Goal: Information Seeking & Learning: Learn about a topic

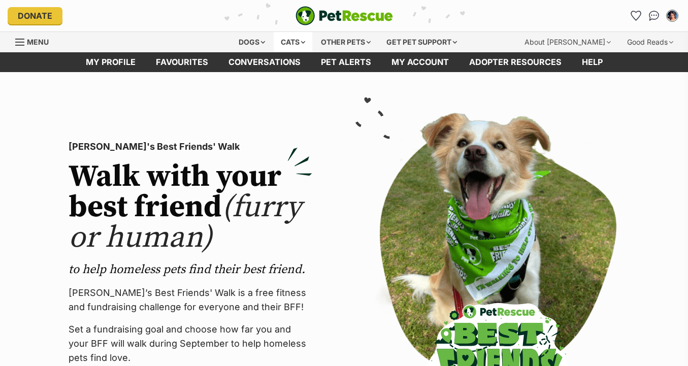
click at [297, 40] on div "Cats" at bounding box center [293, 42] width 39 height 20
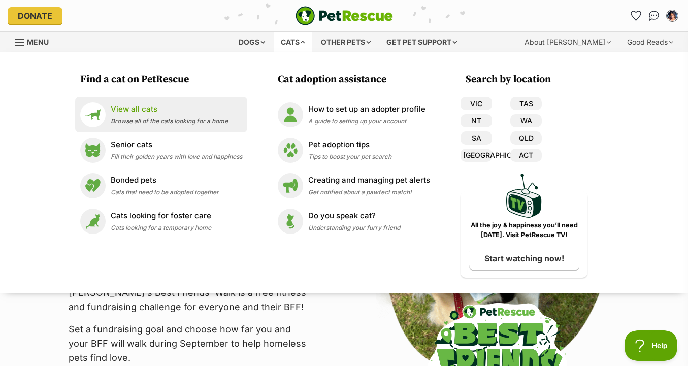
click at [178, 114] on p "View all cats" at bounding box center [169, 110] width 117 height 12
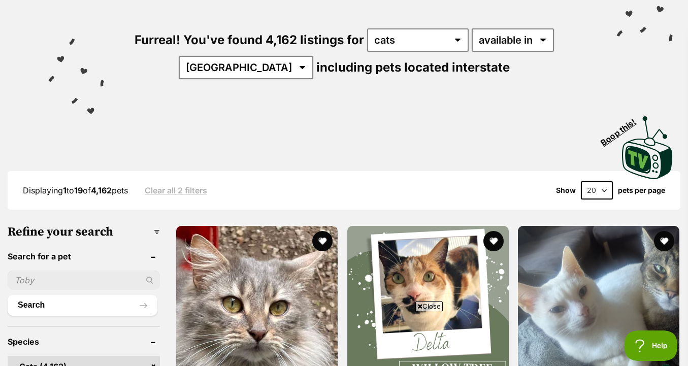
scroll to position [95, 0]
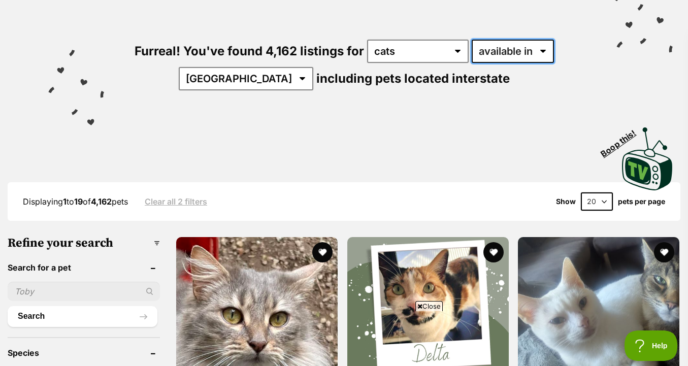
click at [503, 55] on select "available in located in" at bounding box center [512, 51] width 82 height 23
select select "disabled"
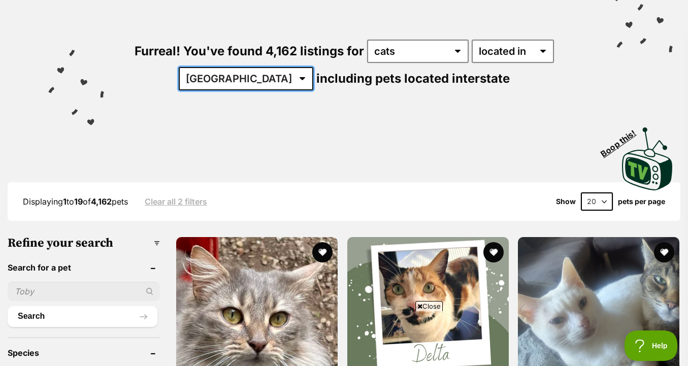
click at [280, 84] on select "Australia ACT NSW NT QLD SA TAS VIC WA" at bounding box center [246, 78] width 134 height 23
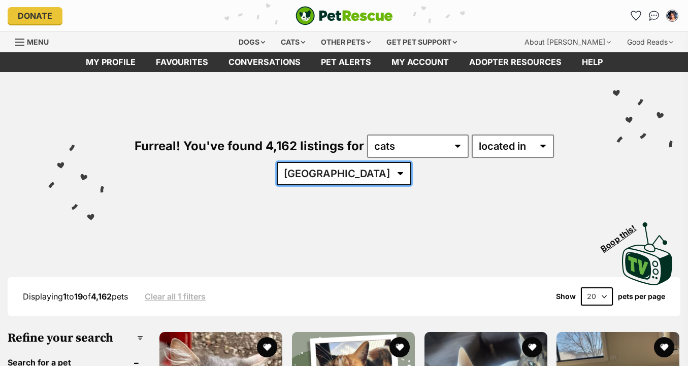
click at [364, 164] on select "[GEOGRAPHIC_DATA] [GEOGRAPHIC_DATA] [GEOGRAPHIC_DATA] [GEOGRAPHIC_DATA] [GEOGRA…" at bounding box center [344, 173] width 134 height 23
select select "VIC"
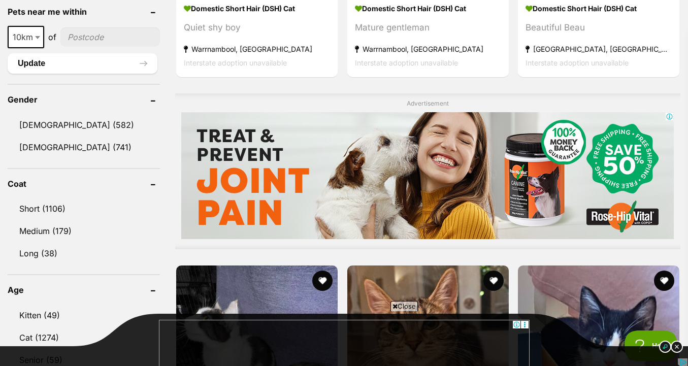
scroll to position [741, 0]
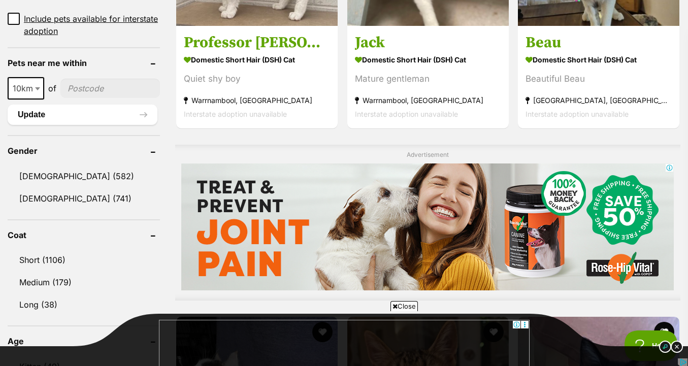
click at [25, 98] on span "10km" at bounding box center [26, 88] width 37 height 22
select select "25"
click at [80, 90] on input"] "postcode" at bounding box center [111, 88] width 98 height 19
type input"] "3144"
click at [91, 115] on button "Update" at bounding box center [83, 115] width 150 height 20
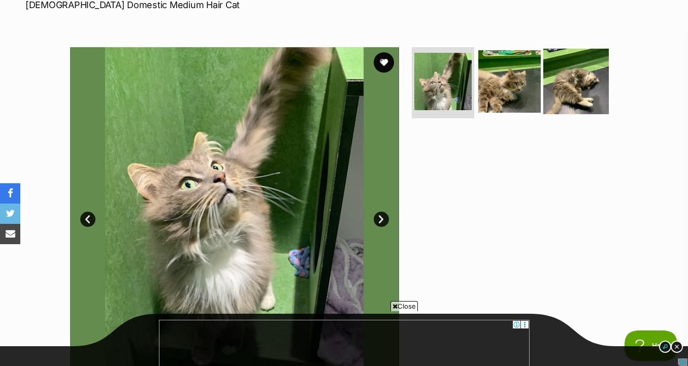
click at [543, 92] on img at bounding box center [575, 81] width 65 height 65
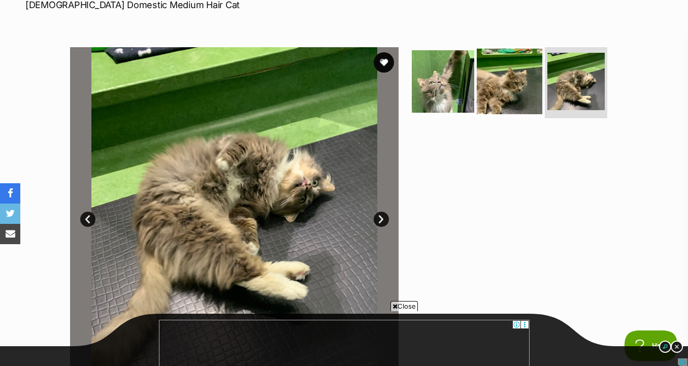
click at [525, 91] on img at bounding box center [509, 81] width 65 height 65
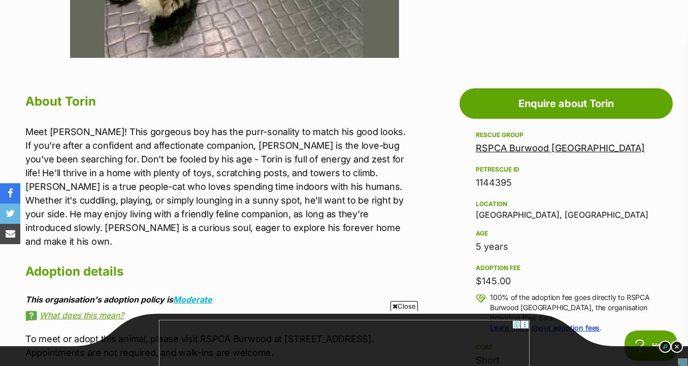
scroll to position [483, 0]
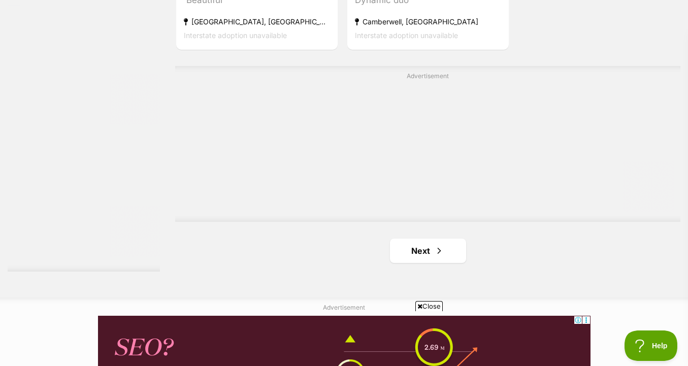
scroll to position [2490, 0]
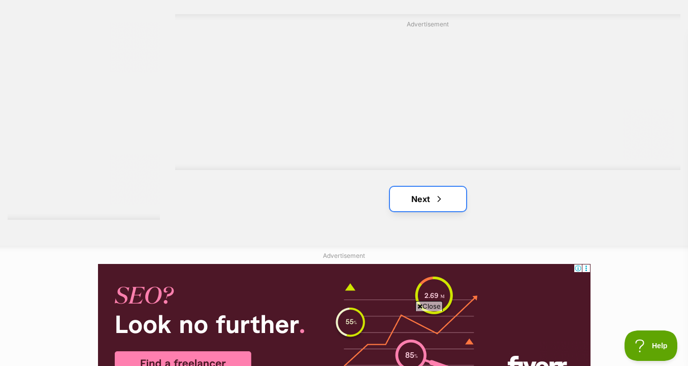
click at [448, 211] on link "Next" at bounding box center [428, 199] width 76 height 24
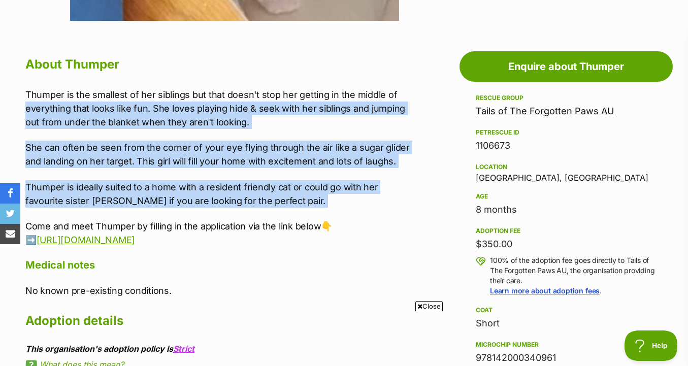
drag, startPoint x: 397, startPoint y: 88, endPoint x: 372, endPoint y: 217, distance: 131.3
click at [372, 217] on div "Thumper is the smallest of her siblings but that doesn't stop her getting in th…" at bounding box center [217, 167] width 384 height 159
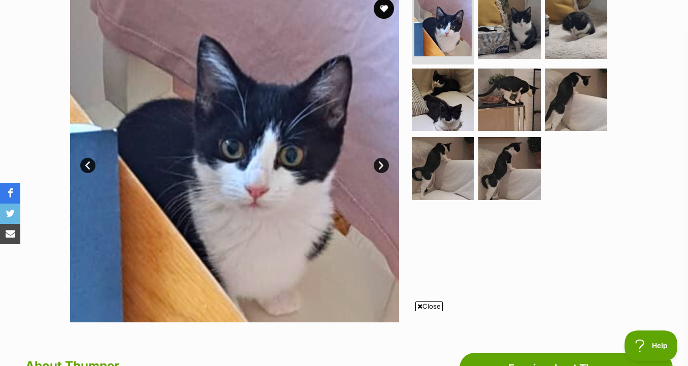
scroll to position [210, 0]
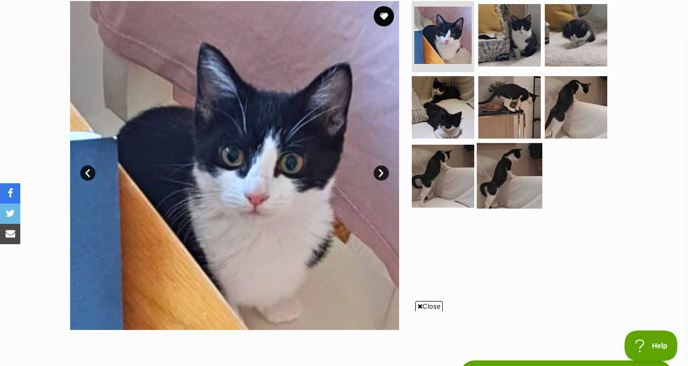
click at [479, 167] on img at bounding box center [509, 175] width 65 height 65
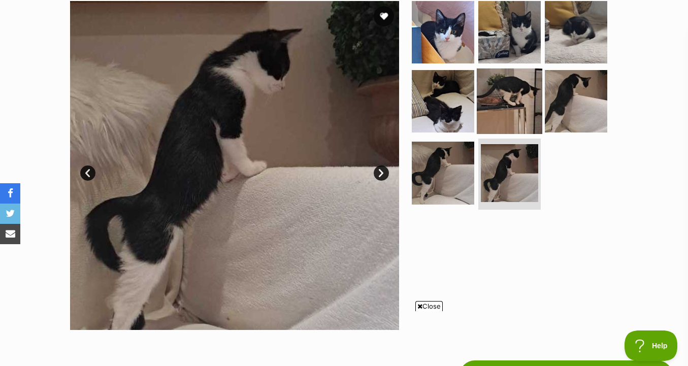
click at [516, 105] on img at bounding box center [509, 100] width 65 height 65
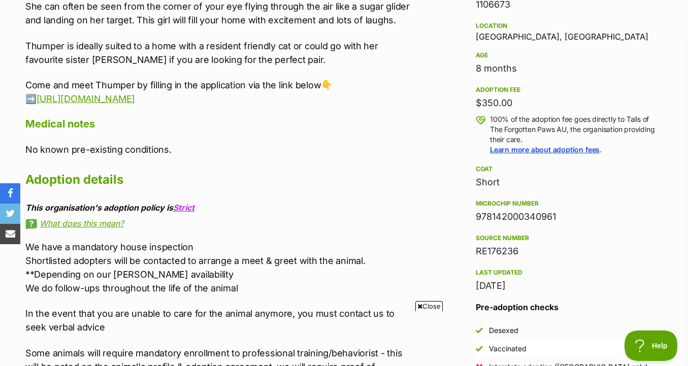
scroll to position [655, 0]
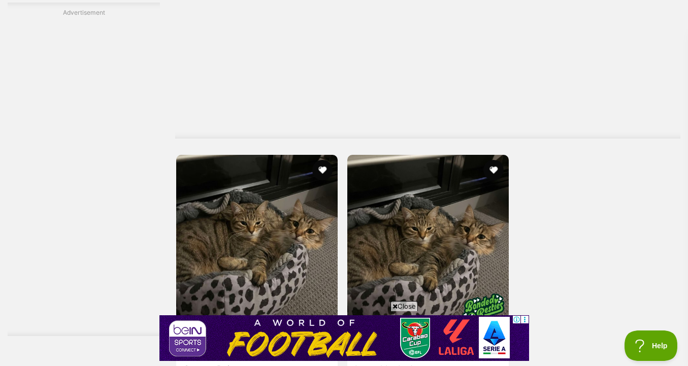
scroll to position [2445, 0]
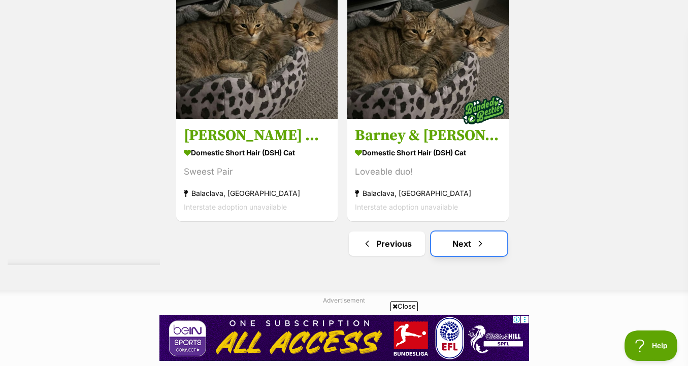
click at [468, 250] on link "Next" at bounding box center [469, 243] width 76 height 24
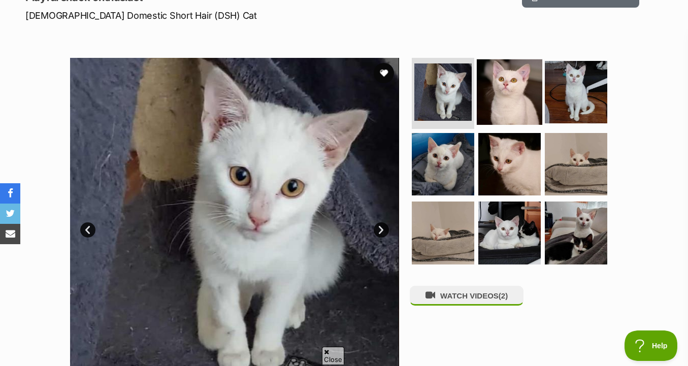
click at [535, 83] on img at bounding box center [509, 91] width 65 height 65
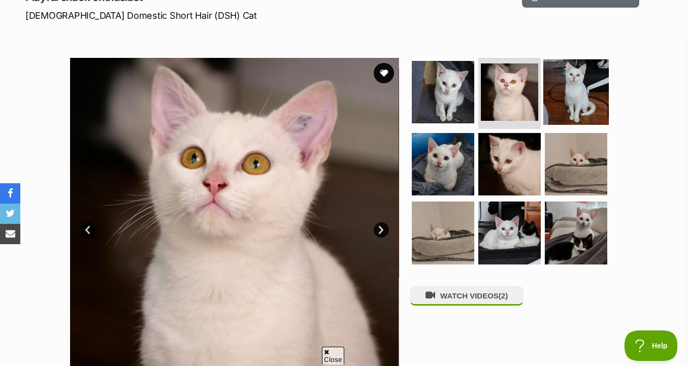
click at [568, 85] on img at bounding box center [575, 91] width 65 height 65
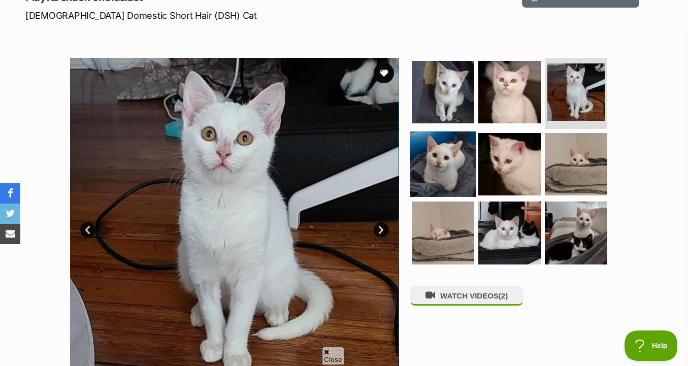
click at [464, 146] on img at bounding box center [442, 163] width 65 height 65
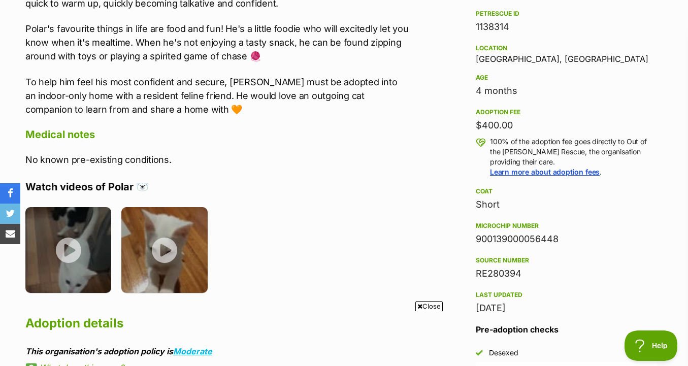
scroll to position [639, 0]
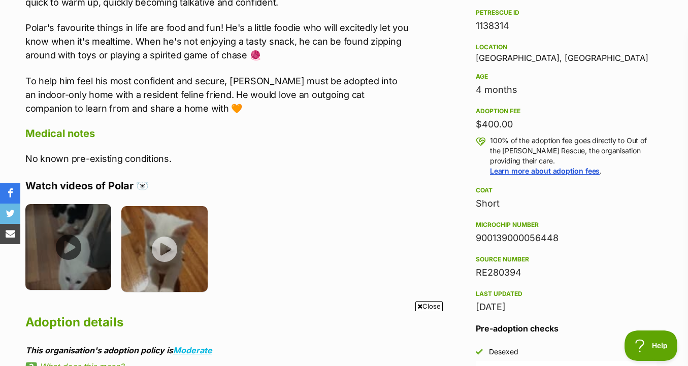
click at [70, 247] on img at bounding box center [68, 247] width 86 height 86
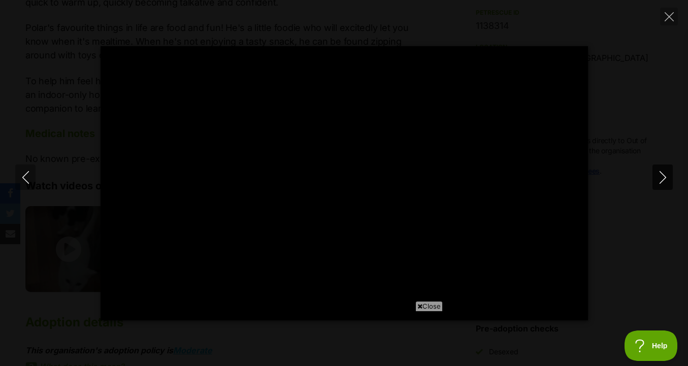
click at [667, 178] on icon "Next" at bounding box center [662, 177] width 13 height 13
type input "79.48"
click at [666, 16] on icon "Close" at bounding box center [668, 16] width 9 height 9
type input "30.73"
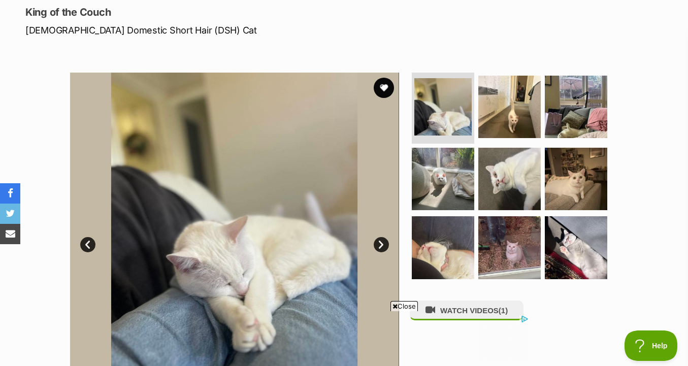
scroll to position [157, 0]
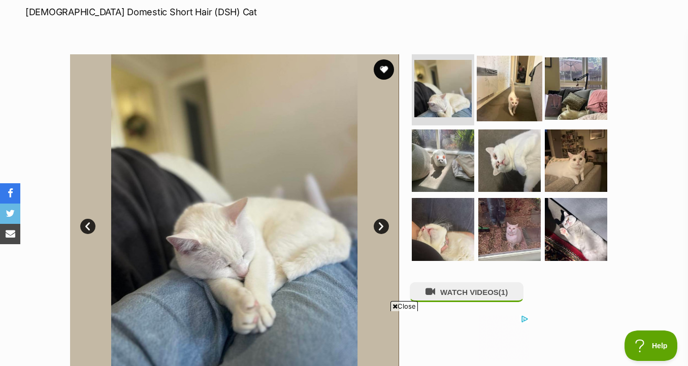
click at [522, 96] on img at bounding box center [509, 88] width 65 height 65
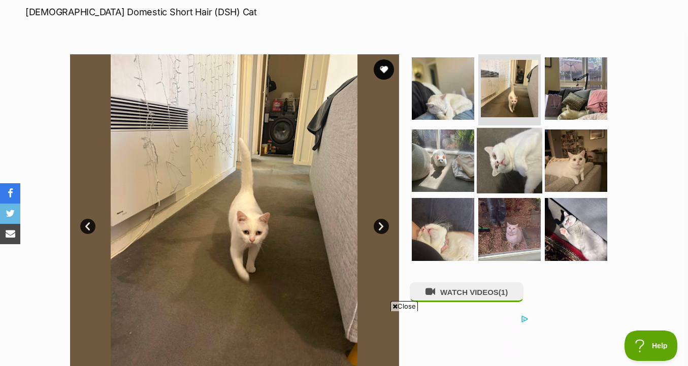
click at [523, 155] on img at bounding box center [509, 159] width 65 height 65
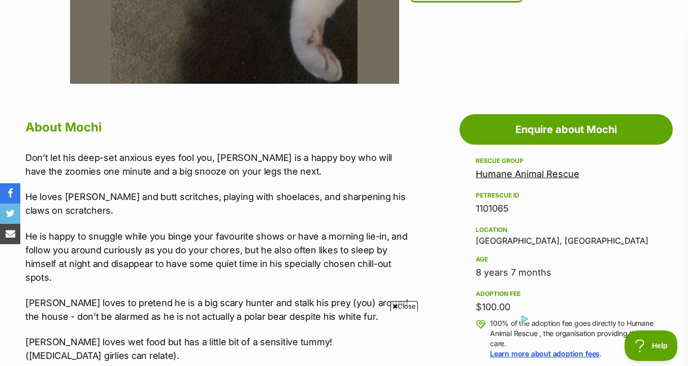
scroll to position [456, 0]
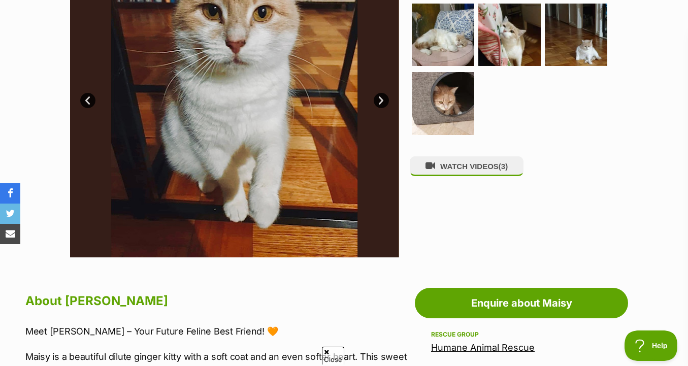
scroll to position [471, 0]
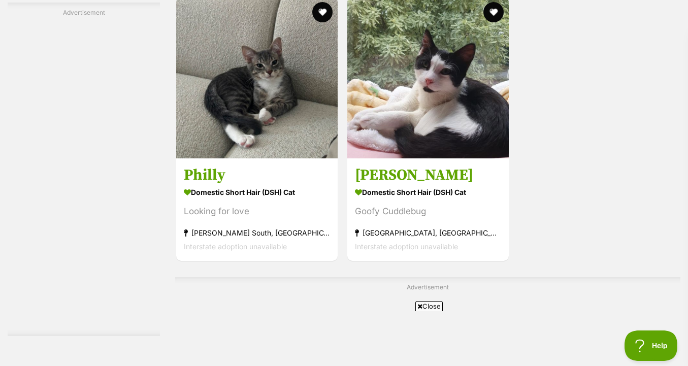
scroll to position [2251, 0]
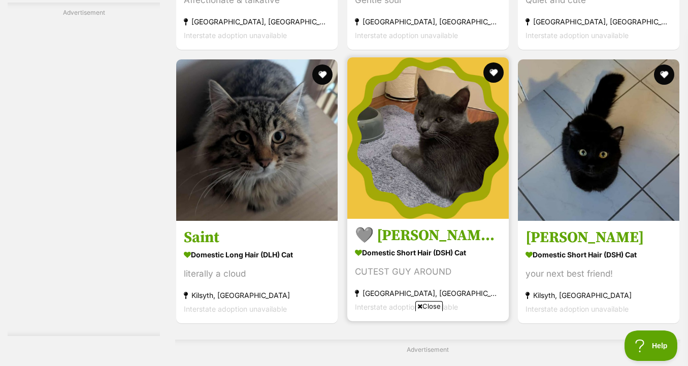
scroll to position [1996, 0]
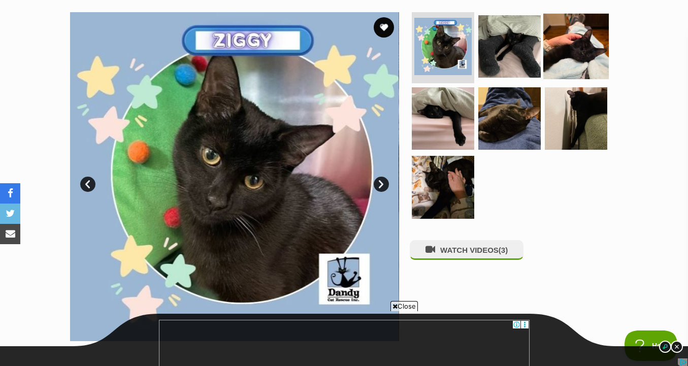
scroll to position [200, 0]
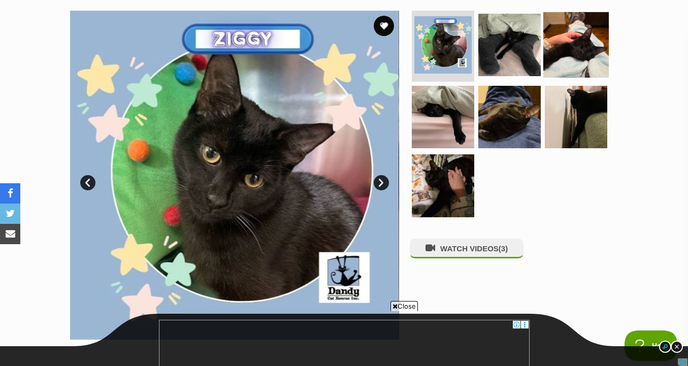
click at [575, 53] on img at bounding box center [575, 44] width 65 height 65
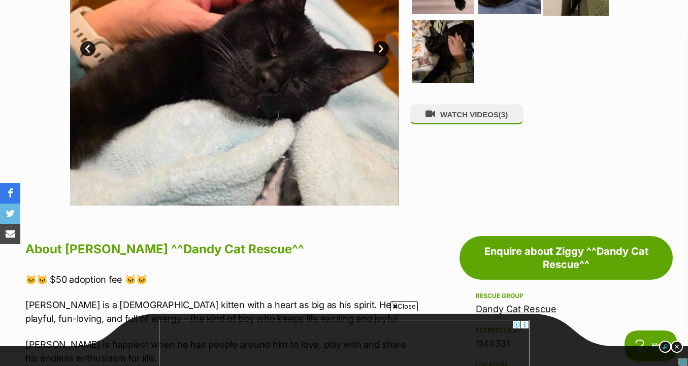
scroll to position [157, 0]
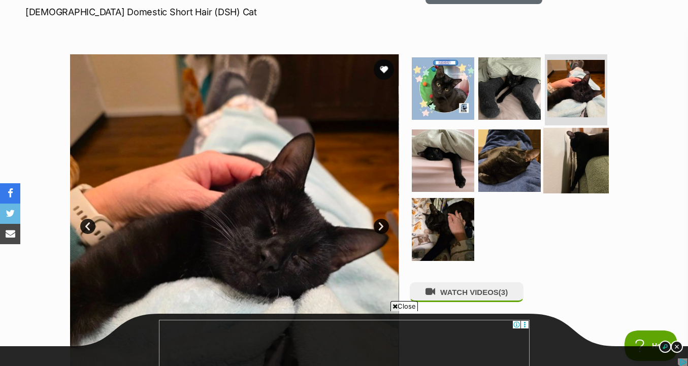
click at [559, 149] on img at bounding box center [575, 159] width 65 height 65
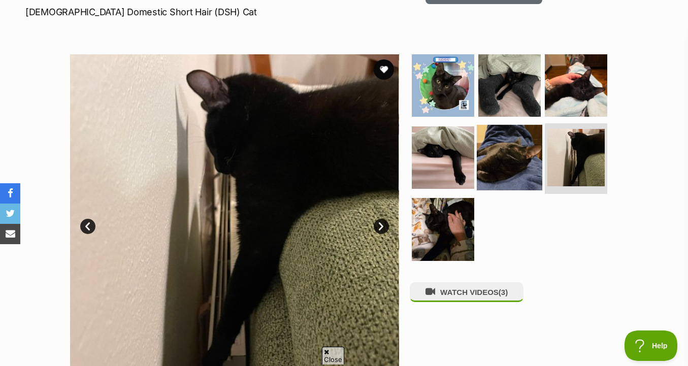
click at [509, 153] on img at bounding box center [509, 156] width 65 height 65
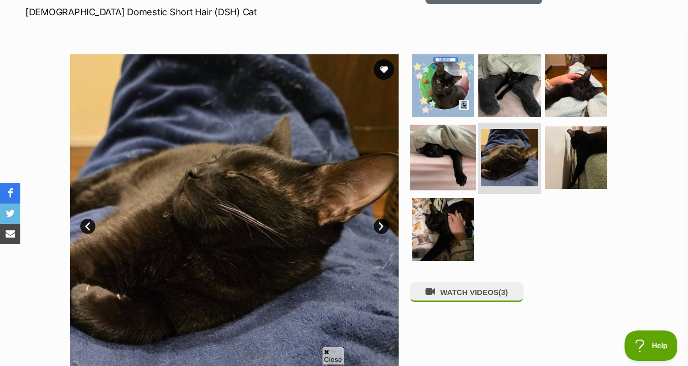
scroll to position [0, 0]
click at [462, 171] on img at bounding box center [442, 156] width 65 height 65
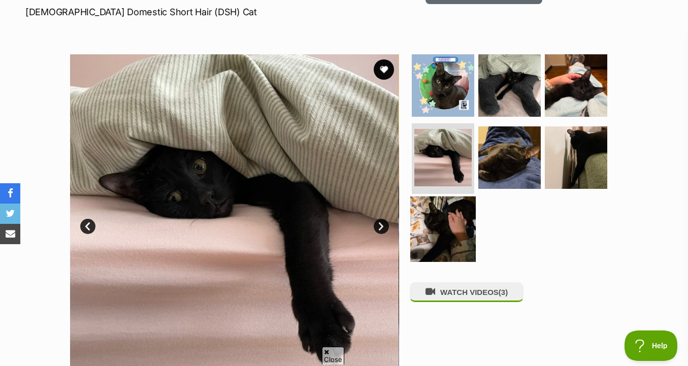
click at [462, 233] on img at bounding box center [442, 228] width 65 height 65
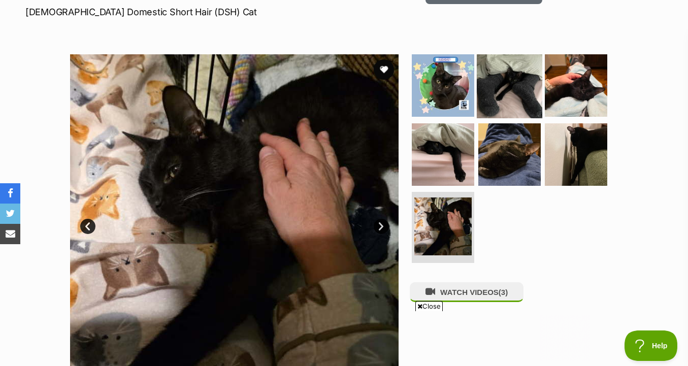
click at [510, 101] on img at bounding box center [509, 85] width 65 height 65
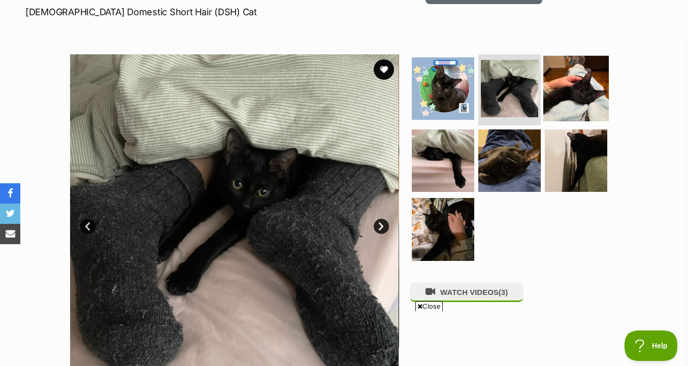
click at [568, 92] on img at bounding box center [575, 88] width 65 height 65
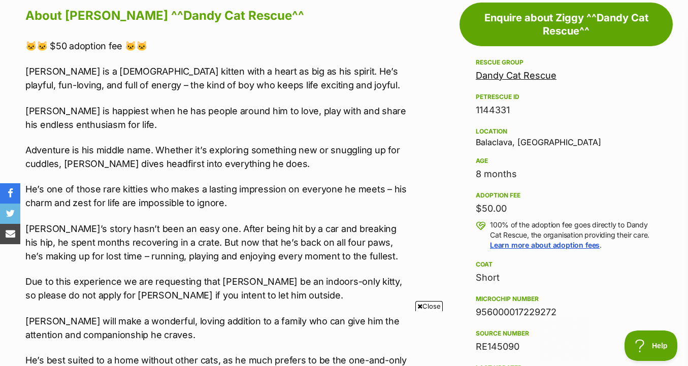
scroll to position [590, 0]
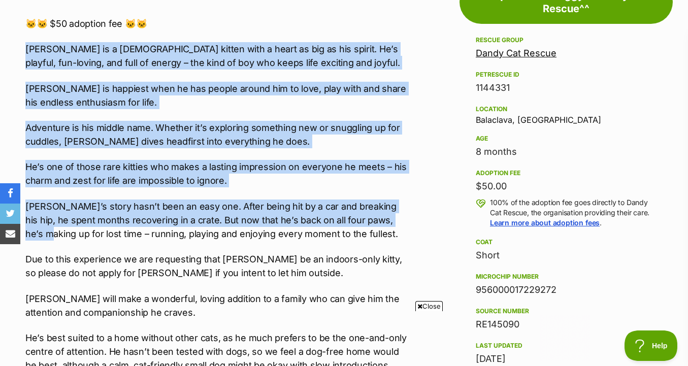
drag, startPoint x: 408, startPoint y: 26, endPoint x: 411, endPoint y: 214, distance: 187.8
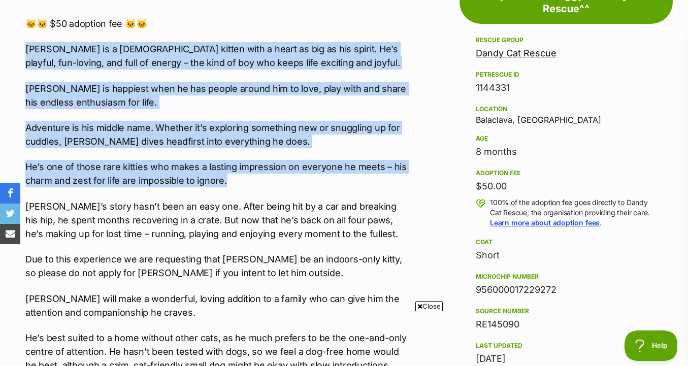
drag, startPoint x: 406, startPoint y: 26, endPoint x: 411, endPoint y: 181, distance: 154.9
drag, startPoint x: 411, startPoint y: 181, endPoint x: 404, endPoint y: 37, distance: 144.3
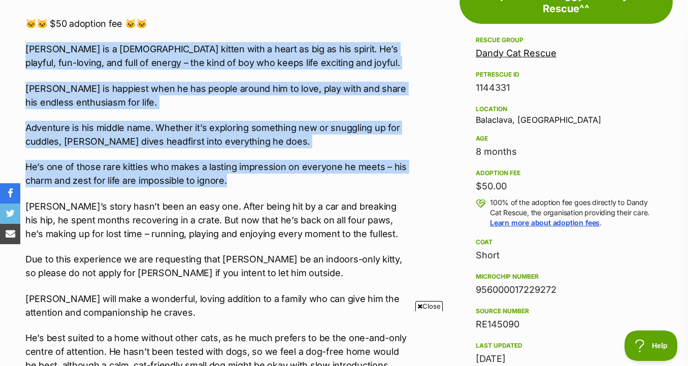
click at [404, 37] on div "🐱🐱 $50 adoption fee 🐱🐱 Ziggy is a 9-month-old kitten with a heart as big as his…" at bounding box center [217, 307] width 384 height 581
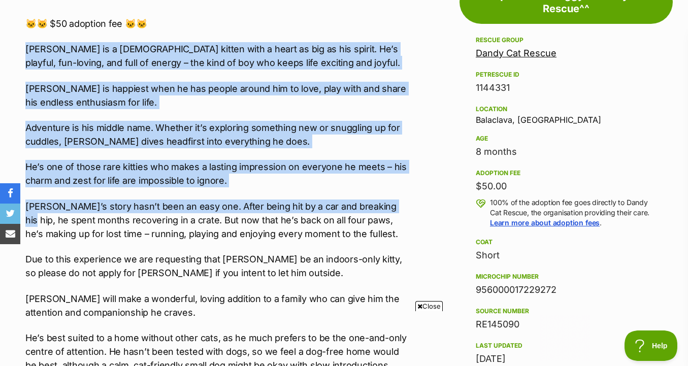
drag, startPoint x: 405, startPoint y: 26, endPoint x: 404, endPoint y: 205, distance: 178.6
click at [404, 205] on div "🐱🐱 $50 adoption fee 🐱🐱 Ziggy is a 9-month-old kitten with a heart as big as his…" at bounding box center [217, 307] width 384 height 581
click at [404, 205] on p "Ziggy’s story hasn’t been an easy one. After being hit by a car and breaking hi…" at bounding box center [217, 219] width 384 height 41
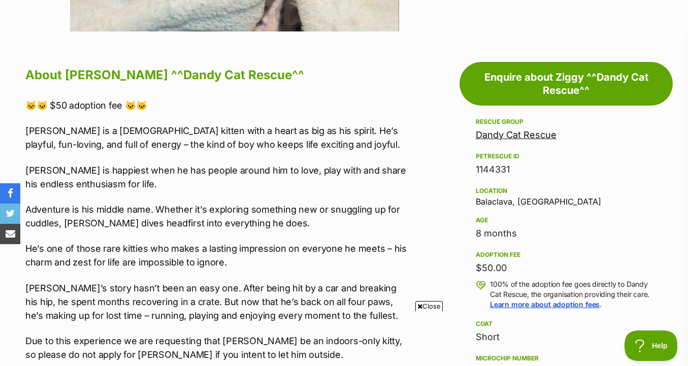
scroll to position [503, 0]
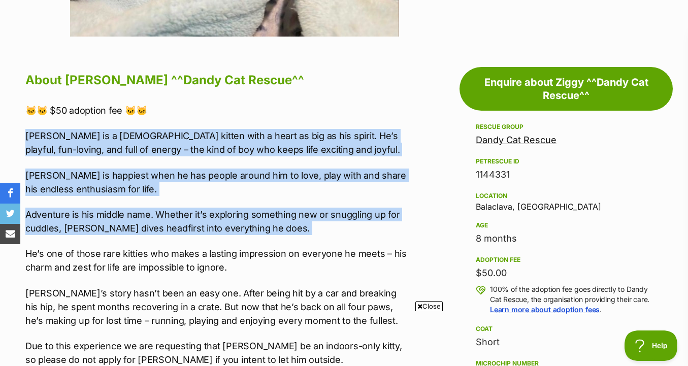
drag, startPoint x: 405, startPoint y: 112, endPoint x: 405, endPoint y: 240, distance: 127.9
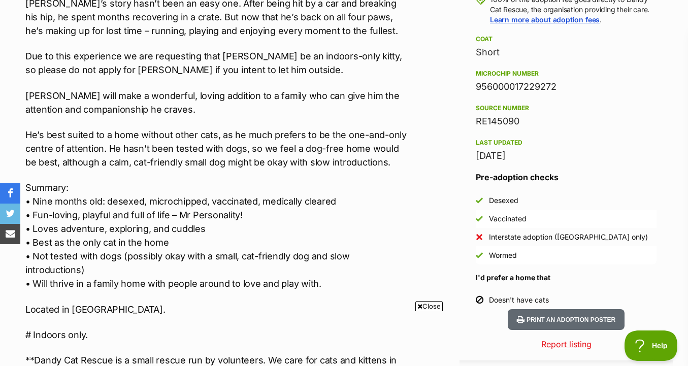
scroll to position [109, 0]
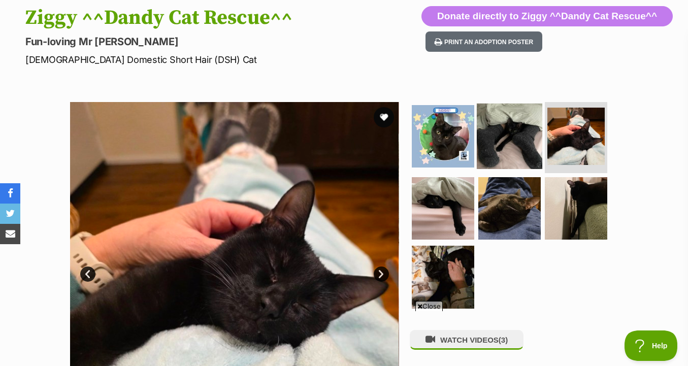
click at [512, 147] on img at bounding box center [509, 136] width 65 height 65
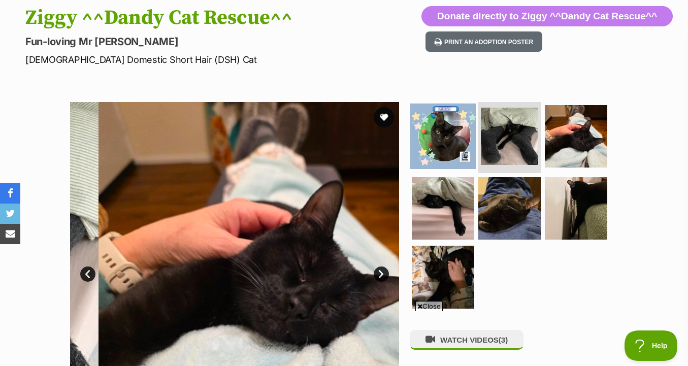
click at [448, 147] on img at bounding box center [442, 136] width 65 height 65
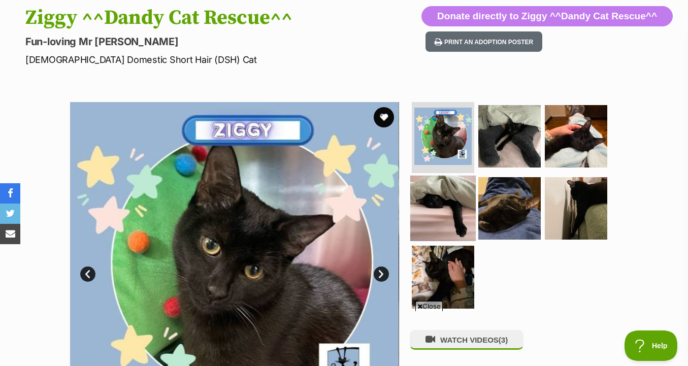
click at [446, 202] on img at bounding box center [442, 207] width 65 height 65
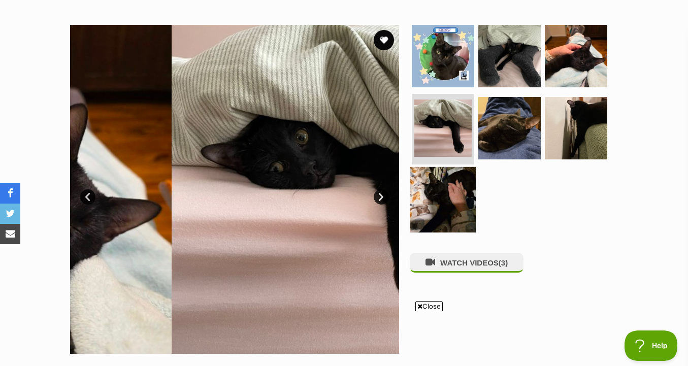
scroll to position [187, 0]
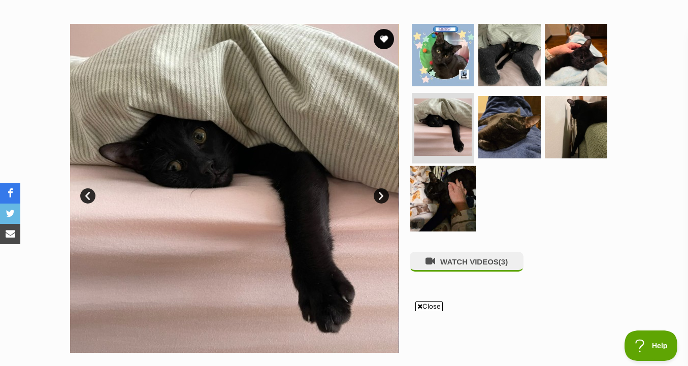
click at [446, 202] on img at bounding box center [442, 198] width 65 height 65
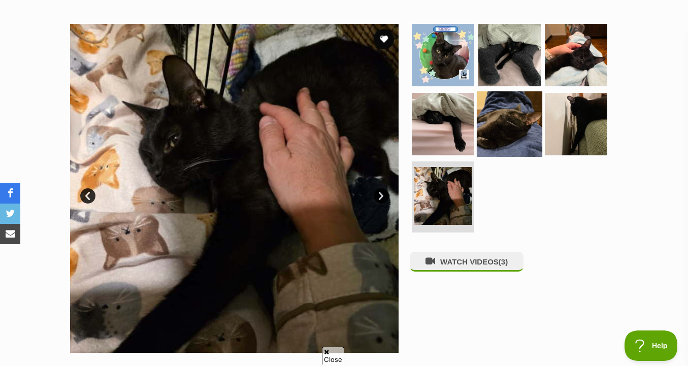
click at [504, 140] on img at bounding box center [509, 123] width 65 height 65
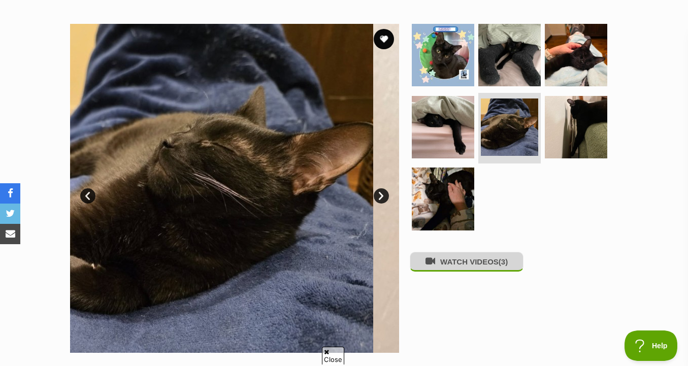
click at [477, 259] on button "WATCH VIDEOS (3)" at bounding box center [467, 262] width 114 height 20
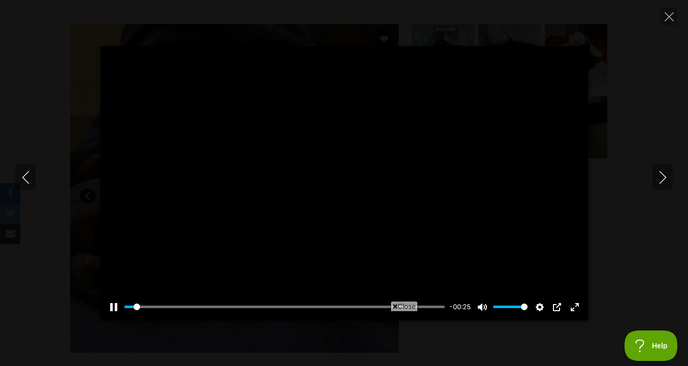
scroll to position [0, 0]
click at [236, 308] on input "Seek" at bounding box center [284, 307] width 321 height 10
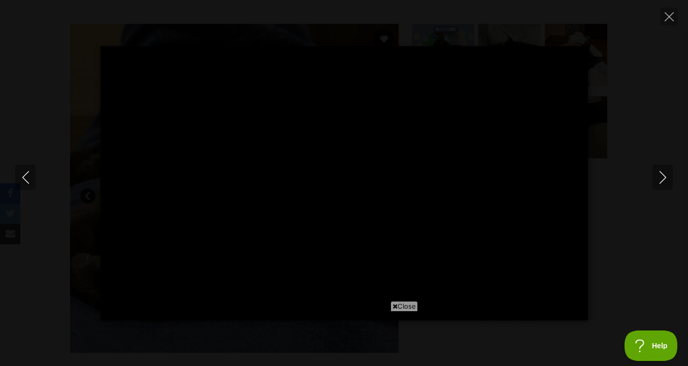
click at [290, 312] on div "Close" at bounding box center [343, 338] width 369 height 56
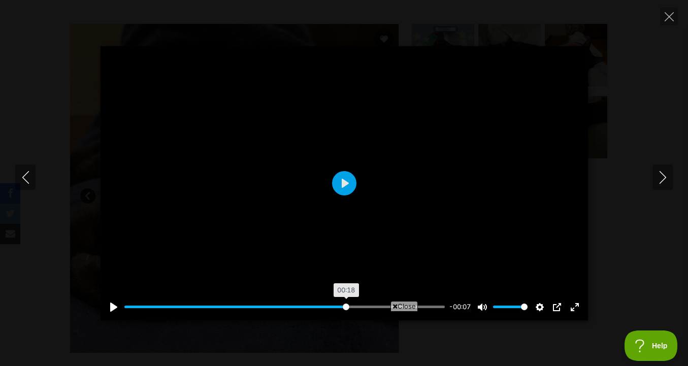
click at [345, 308] on input "Seek" at bounding box center [284, 307] width 321 height 10
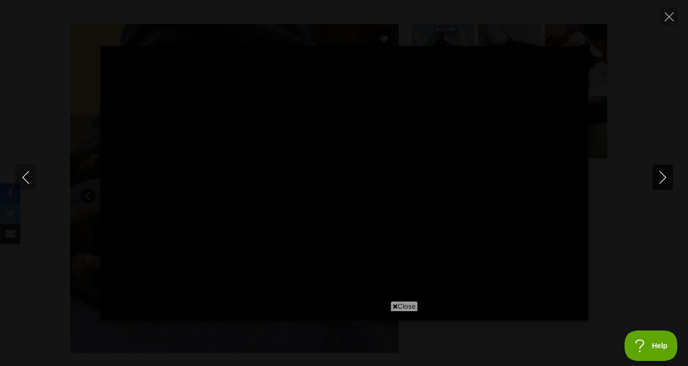
click at [663, 177] on icon "Next" at bounding box center [662, 177] width 13 height 13
type input "79.38"
click at [218, 312] on div "Close" at bounding box center [343, 338] width 369 height 56
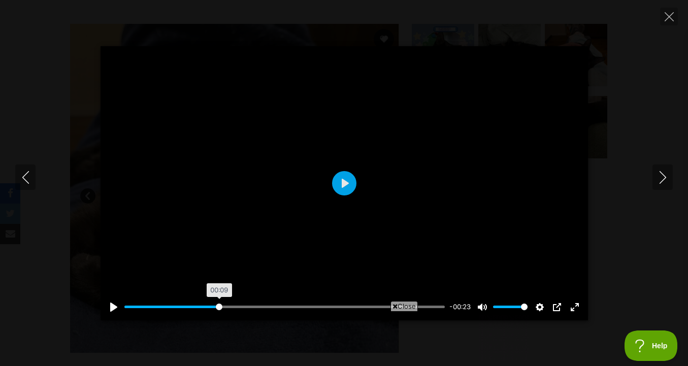
click at [219, 305] on input "Seek" at bounding box center [284, 307] width 321 height 10
click at [240, 308] on input "Seek" at bounding box center [284, 307] width 321 height 10
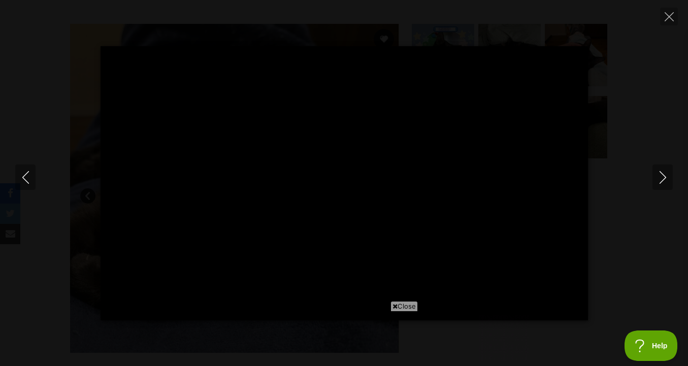
click at [664, 162] on div "Pause Play % buffered 00:26 -00:18 Unmute Mute Disable captions Enable captions…" at bounding box center [344, 183] width 688 height 274
type input "45.4"
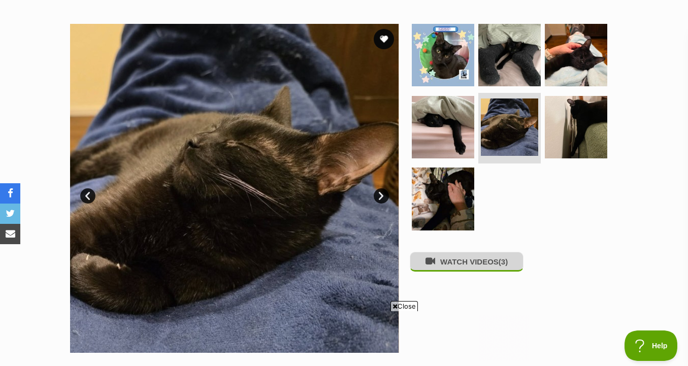
click at [498, 263] on button "WATCH VIDEOS (3)" at bounding box center [467, 262] width 114 height 20
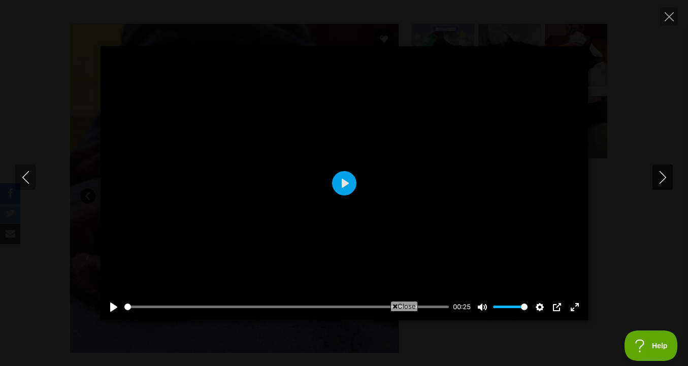
click at [657, 186] on button "Next" at bounding box center [662, 176] width 20 height 25
type input "0.23"
click at [658, 182] on icon "Next" at bounding box center [662, 177] width 13 height 13
type input "0.05"
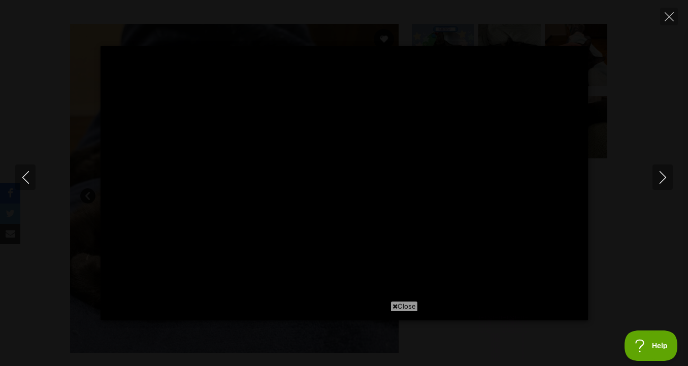
type input "55.94"
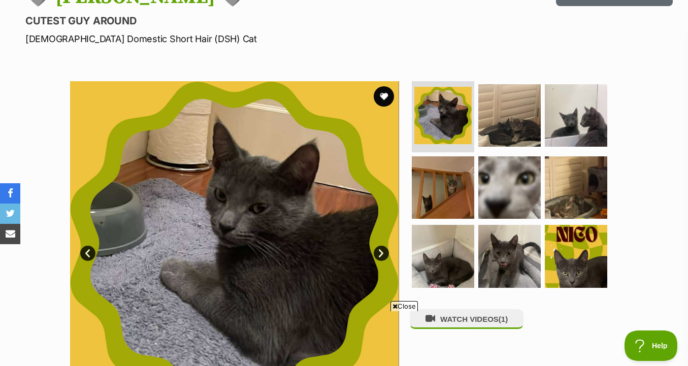
scroll to position [154, 0]
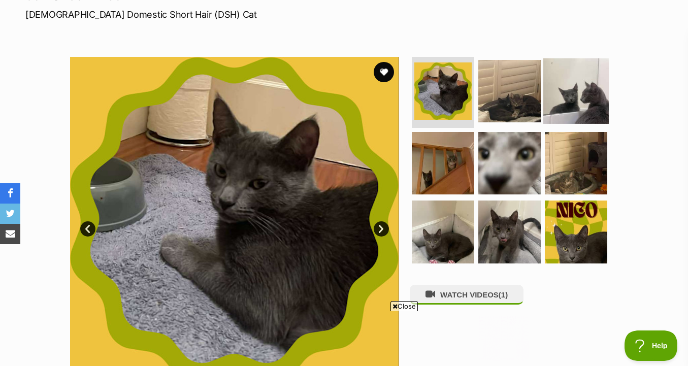
click at [565, 119] on img at bounding box center [575, 90] width 65 height 65
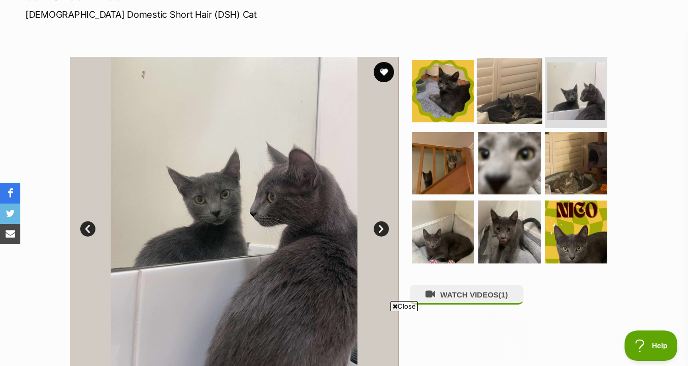
click at [519, 93] on img at bounding box center [509, 90] width 65 height 65
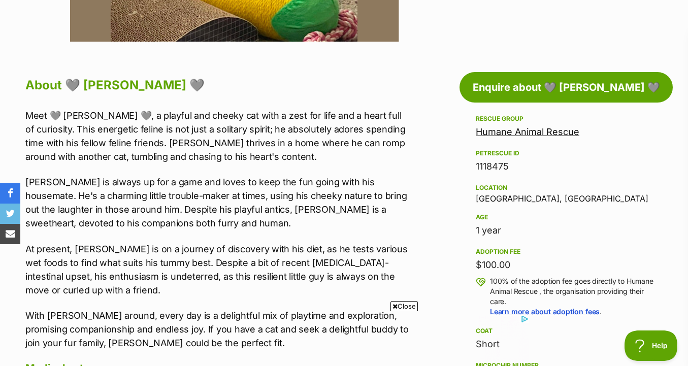
scroll to position [0, 0]
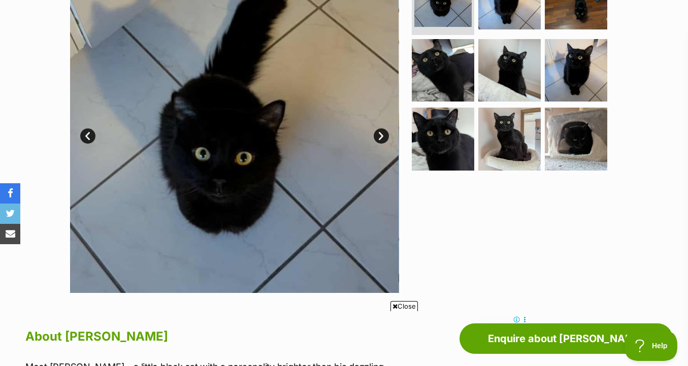
scroll to position [245, 0]
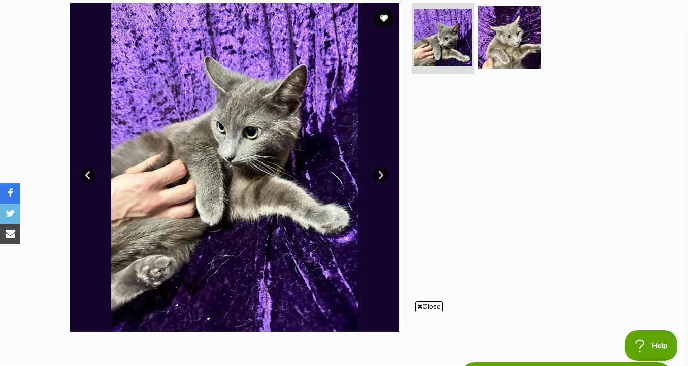
scroll to position [173, 0]
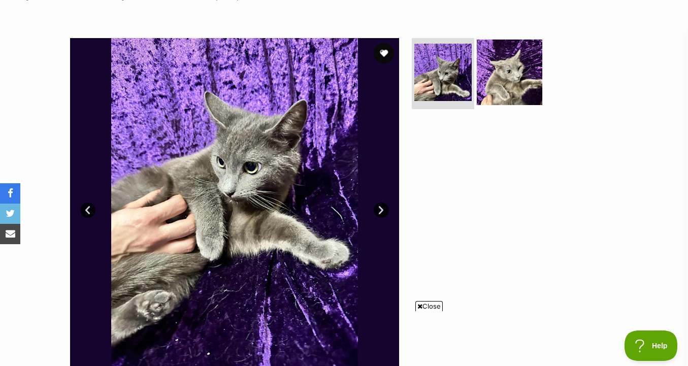
click at [513, 85] on img at bounding box center [509, 72] width 65 height 65
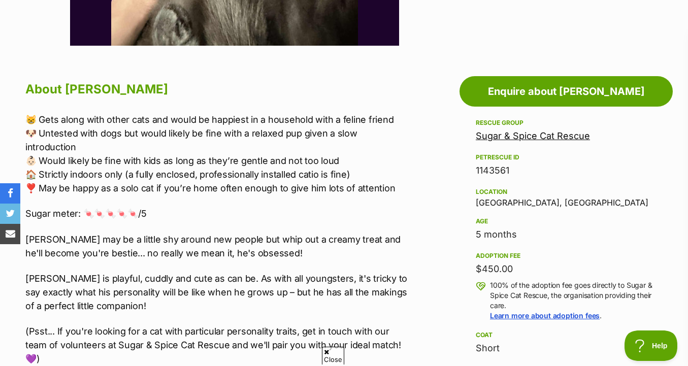
scroll to position [0, 0]
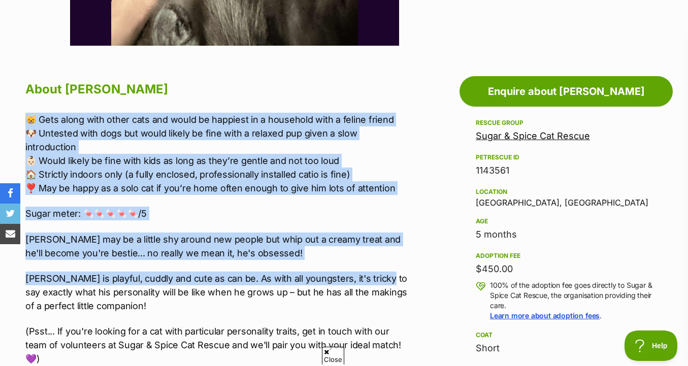
drag, startPoint x: 380, startPoint y: 100, endPoint x: 377, endPoint y: 263, distance: 162.9
click at [377, 272] on p "Tim Tam is playful, cuddly and cute as can be. As with all youngsters, it's tri…" at bounding box center [217, 292] width 384 height 41
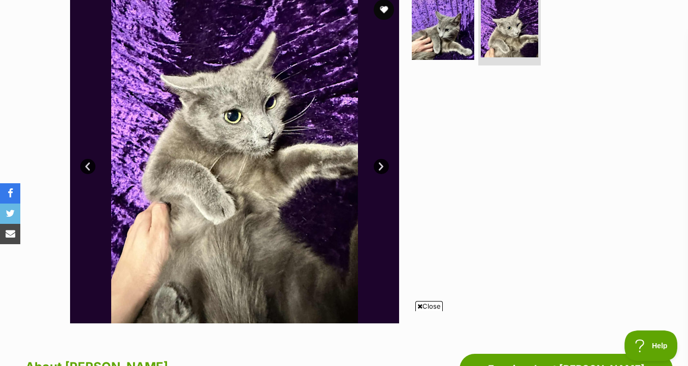
scroll to position [215, 0]
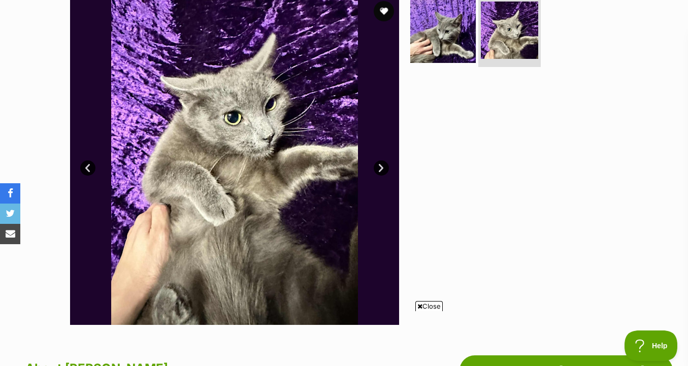
click at [464, 20] on img at bounding box center [442, 29] width 65 height 65
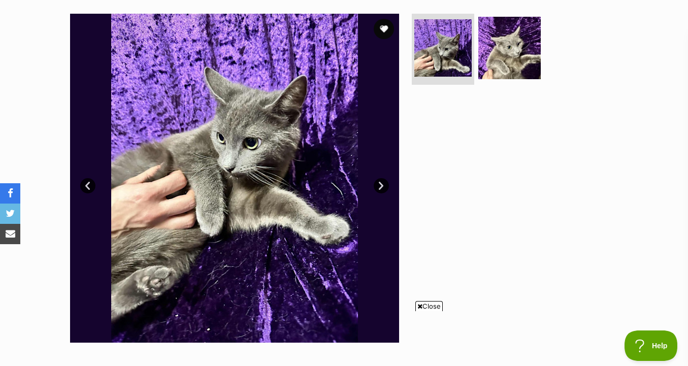
scroll to position [223, 0]
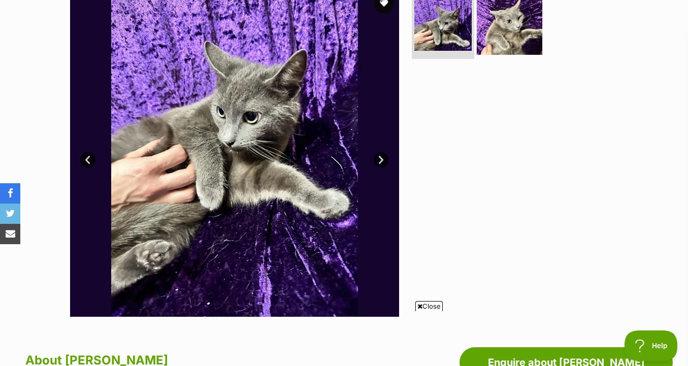
click at [510, 27] on img at bounding box center [509, 21] width 65 height 65
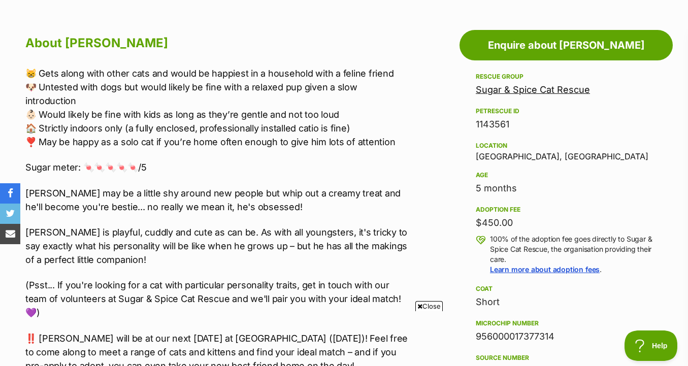
scroll to position [545, 0]
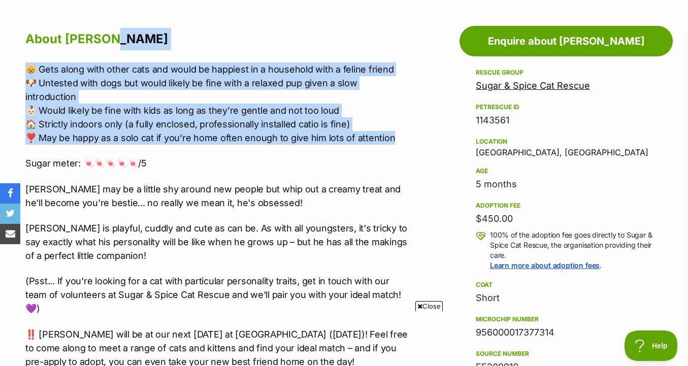
drag, startPoint x: 421, startPoint y: 42, endPoint x: 423, endPoint y: 129, distance: 87.8
drag, startPoint x: 422, startPoint y: 139, endPoint x: 422, endPoint y: 58, distance: 80.7
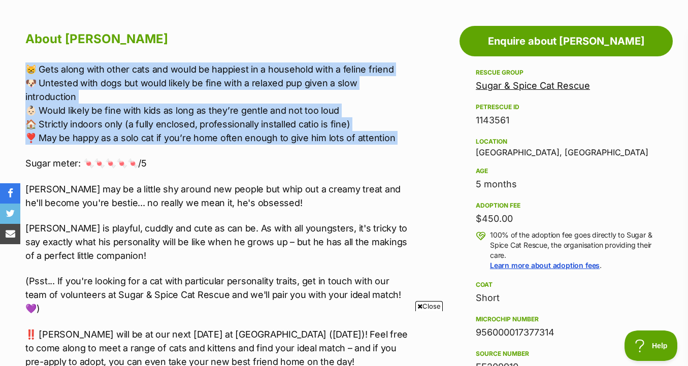
drag, startPoint x: 408, startPoint y: 55, endPoint x: 409, endPoint y: 149, distance: 94.4
click at [409, 149] on div "About Tim Tam 😸 Gets along with other cats and would be happiest in a household…" at bounding box center [217, 364] width 384 height 673
click at [409, 156] on p "Sugar meter: 🍬🍬🍬🍬🍬/5" at bounding box center [217, 163] width 384 height 14
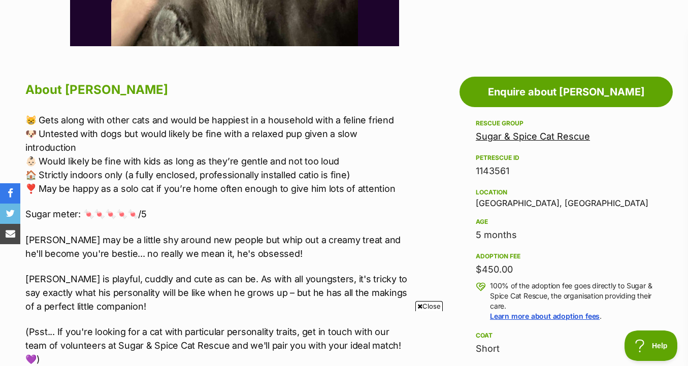
scroll to position [473, 0]
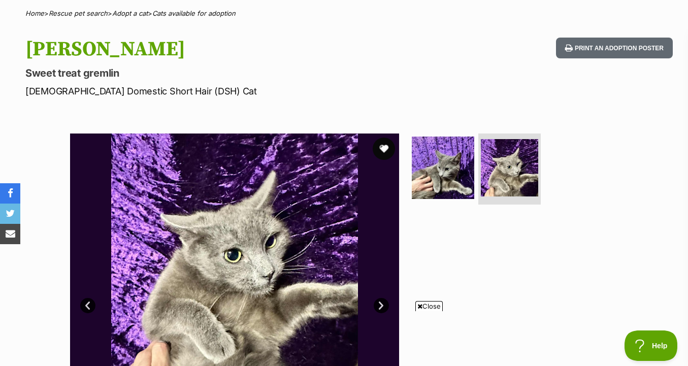
click at [385, 146] on button "favourite" at bounding box center [383, 149] width 22 height 22
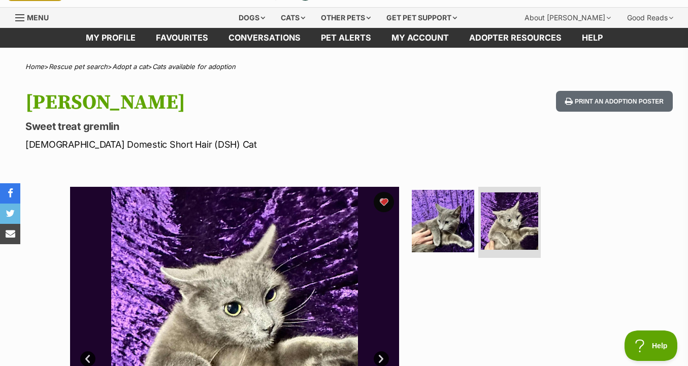
scroll to position [0, 0]
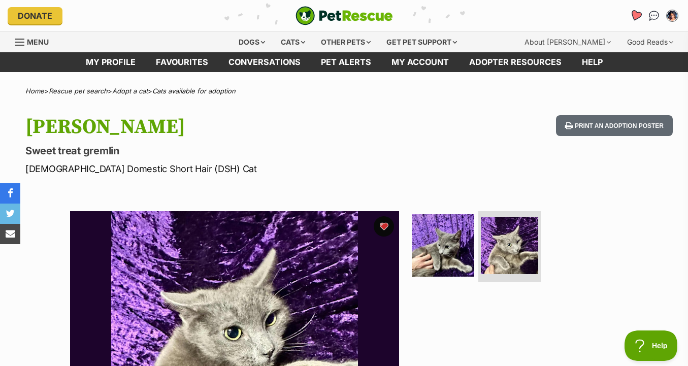
click at [632, 12] on icon "Favourites" at bounding box center [635, 16] width 12 height 12
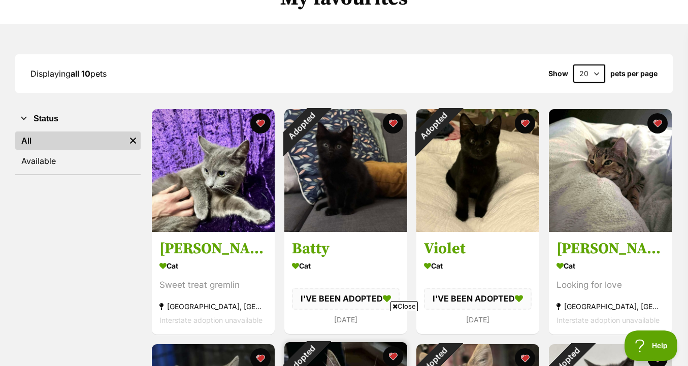
scroll to position [99, 0]
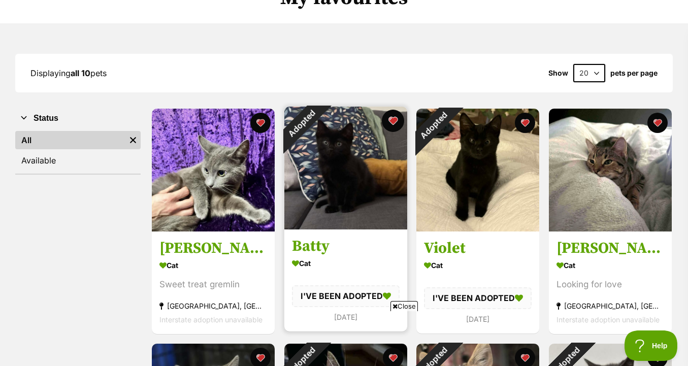
click at [397, 124] on button "favourite" at bounding box center [392, 121] width 22 height 22
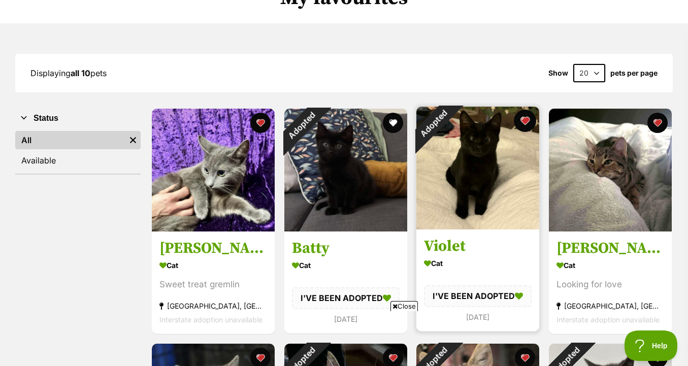
click at [521, 121] on button "favourite" at bounding box center [525, 121] width 22 height 22
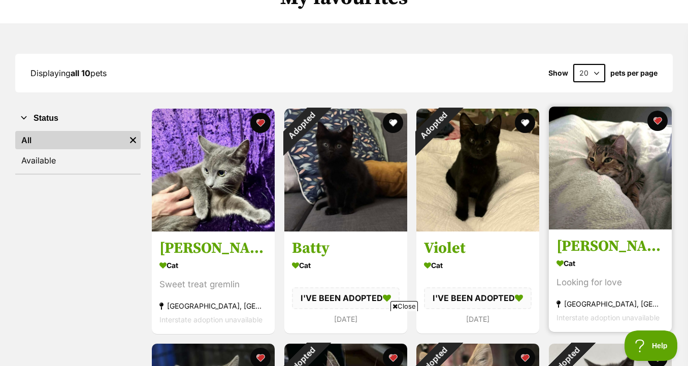
click at [600, 164] on img at bounding box center [610, 168] width 123 height 123
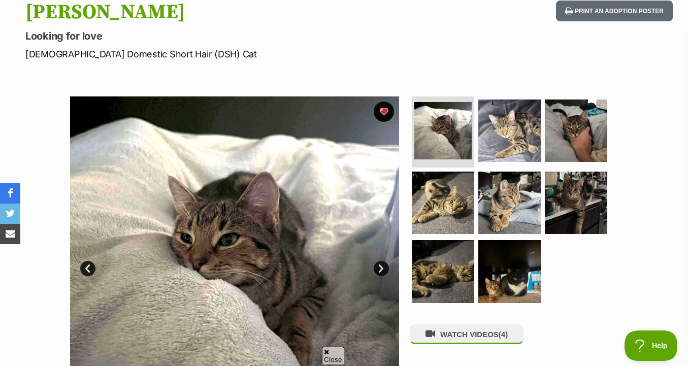
click at [519, 201] on img at bounding box center [509, 203] width 62 height 62
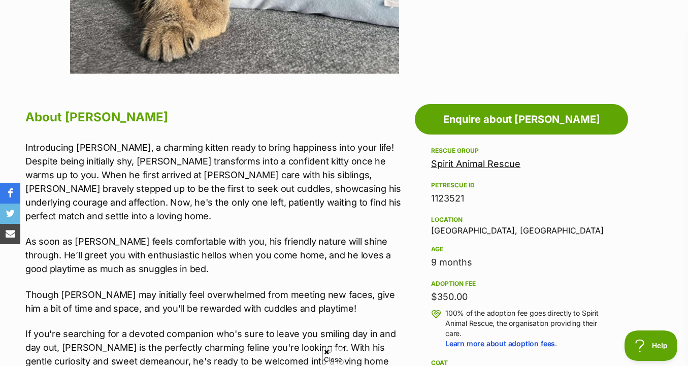
scroll to position [477, 0]
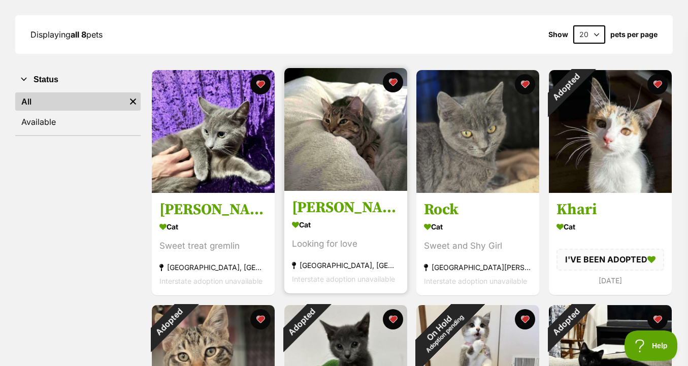
click at [397, 91] on div "[PERSON_NAME] Cat Looking for love [GEOGRAPHIC_DATA], [GEOGRAPHIC_DATA] Interst…" at bounding box center [345, 180] width 125 height 227
click at [392, 83] on button "favourite" at bounding box center [392, 82] width 22 height 22
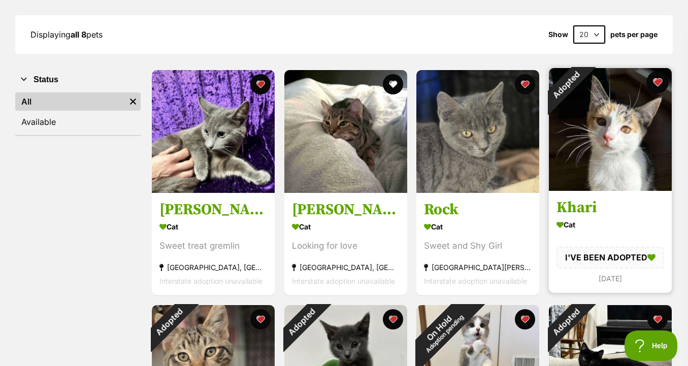
click at [657, 81] on button "favourite" at bounding box center [657, 82] width 22 height 22
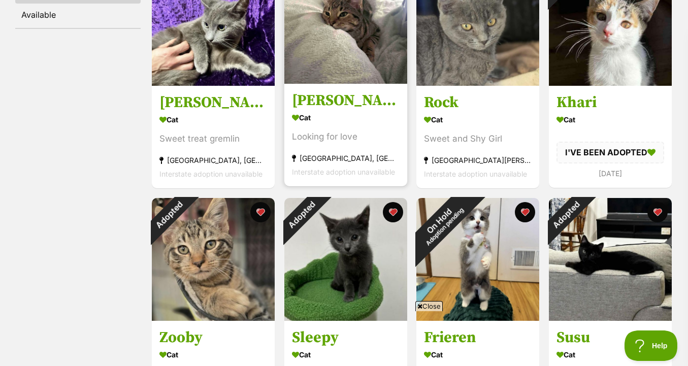
scroll to position [253, 0]
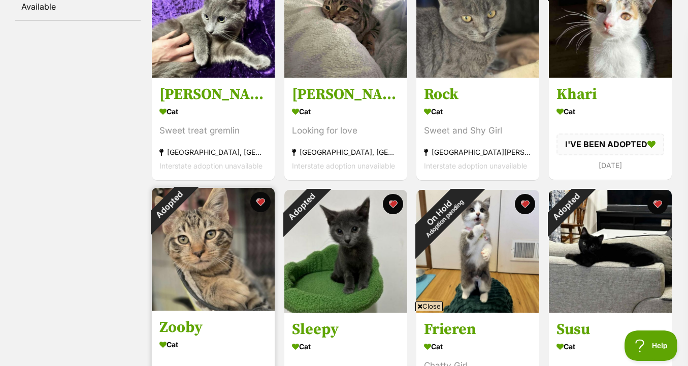
click at [256, 213] on div "Adopted Zooby Cat I'VE BEEN ADOPTED 4 days ago" at bounding box center [213, 300] width 125 height 227
click at [258, 206] on button "favourite" at bounding box center [260, 202] width 22 height 22
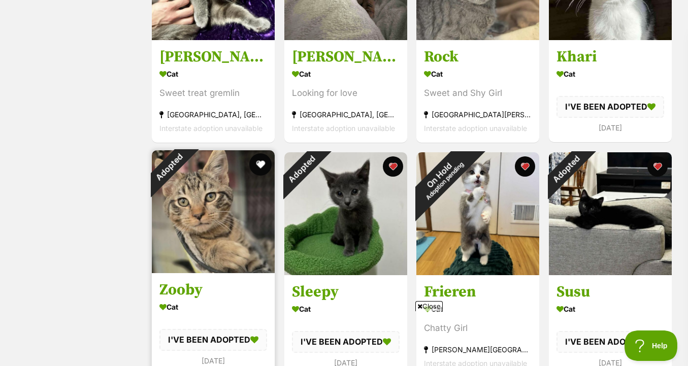
scroll to position [290, 0]
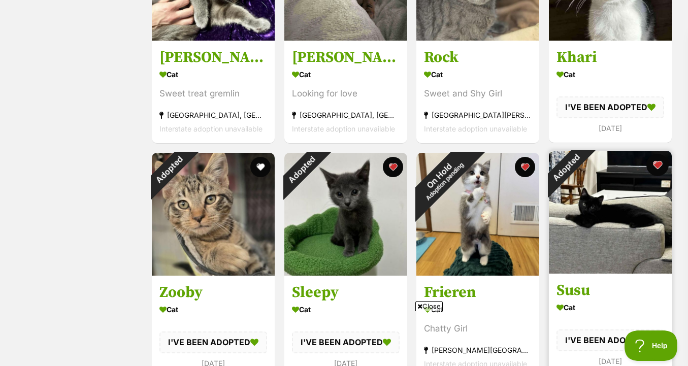
click at [660, 166] on button "favourite" at bounding box center [657, 165] width 22 height 22
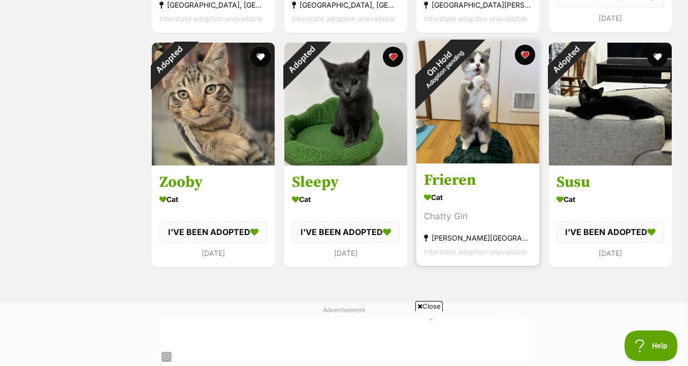
scroll to position [388, 0]
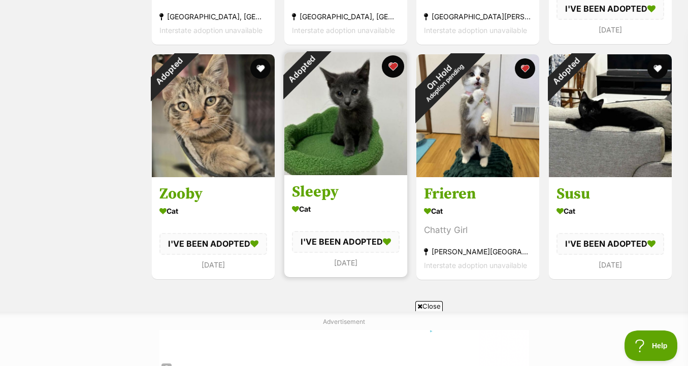
click at [390, 69] on button "favourite" at bounding box center [392, 66] width 22 height 22
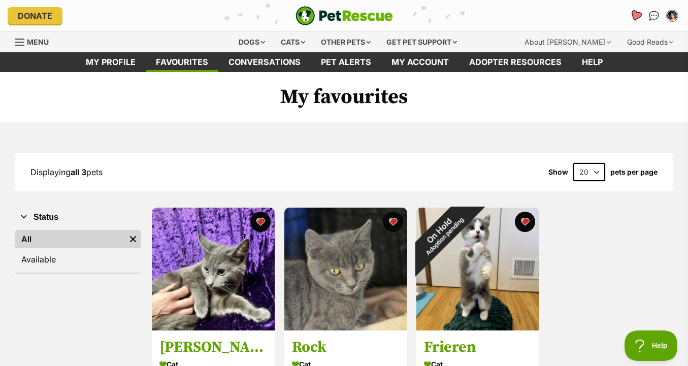
click at [633, 16] on icon "Favourites" at bounding box center [635, 16] width 12 height 12
click at [360, 18] on img "PetRescue" at bounding box center [343, 15] width 97 height 19
